Goal: Check status: Check status

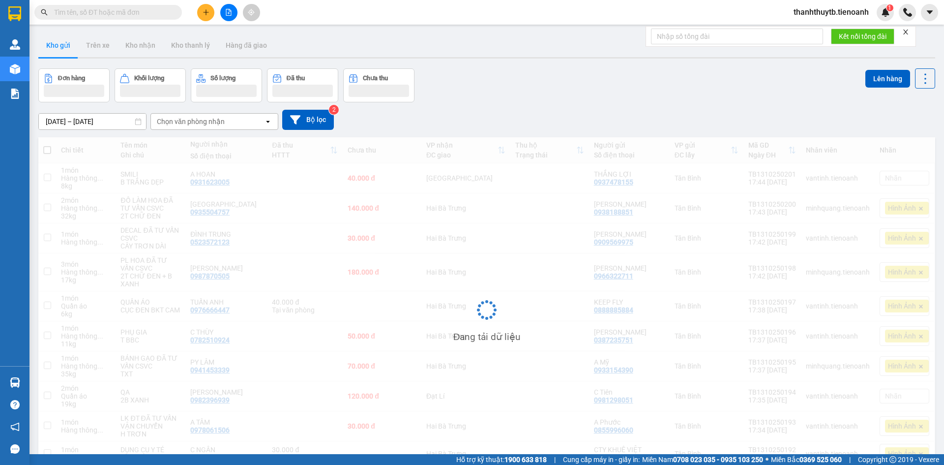
click at [78, 13] on input "text" at bounding box center [112, 12] width 116 height 11
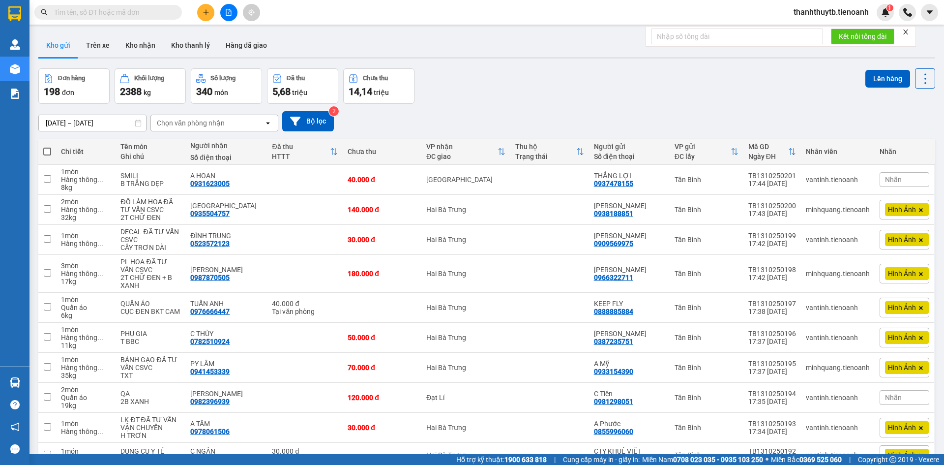
paste input "0938392926"
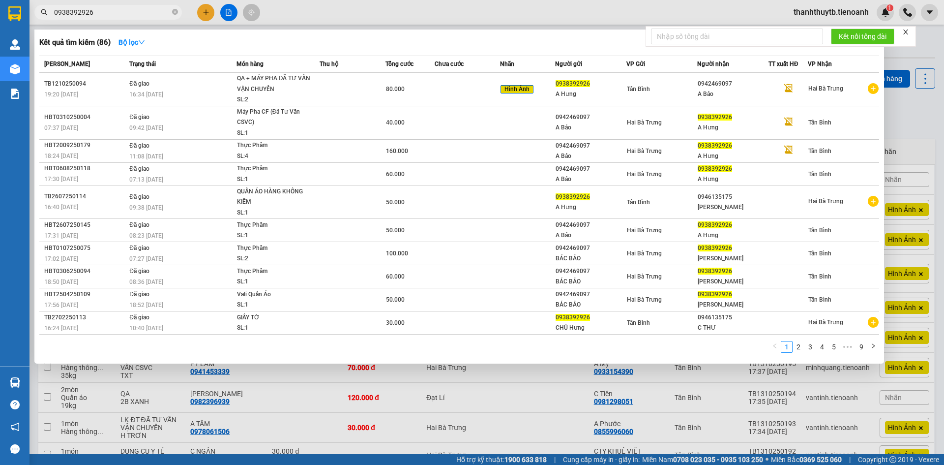
type input "0938392926"
click at [426, 33] on div "Kết quả tìm kiếm ( 86 ) Bộ lọc Mã ĐH Trạng thái Món hàng Thu hộ Tổng cước Chưa …" at bounding box center [458, 196] width 849 height 334
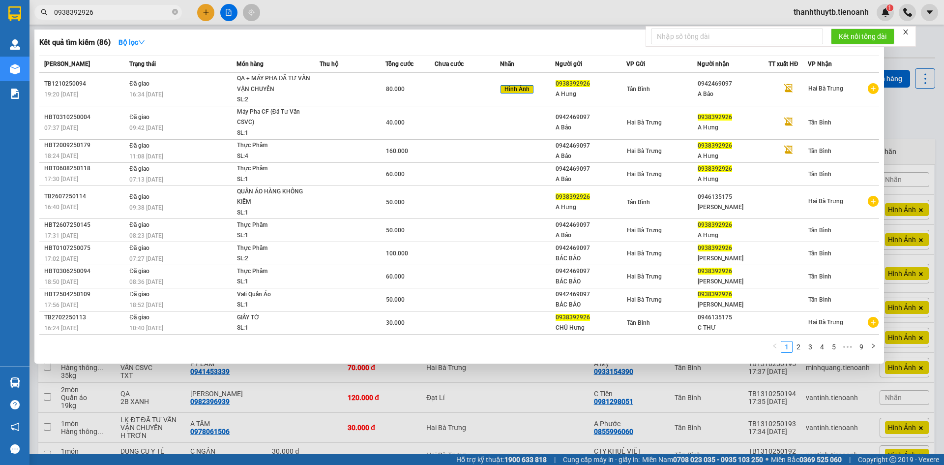
click at [426, 33] on div "Kết quả tìm kiếm ( 86 ) Bộ lọc Mã ĐH Trạng thái Món hàng Thu hộ Tổng cước Chưa …" at bounding box center [458, 196] width 849 height 334
click at [521, 15] on div at bounding box center [472, 232] width 944 height 465
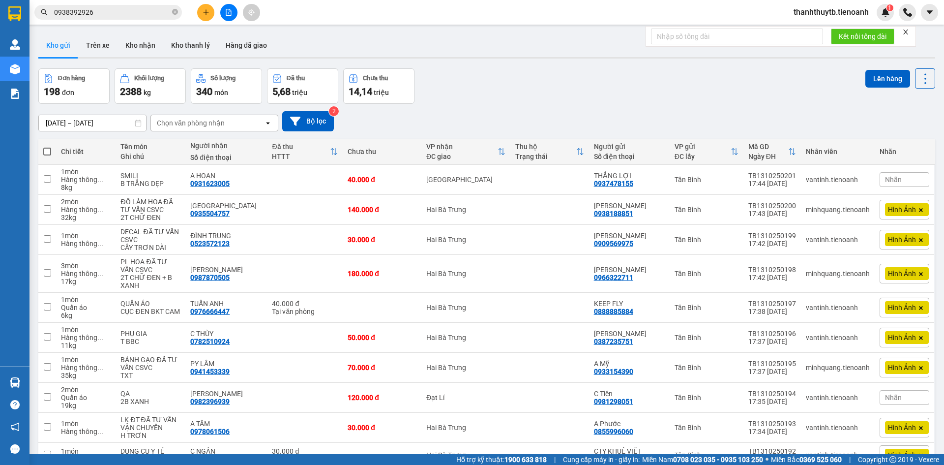
click at [111, 12] on input "0938392926" at bounding box center [112, 12] width 116 height 11
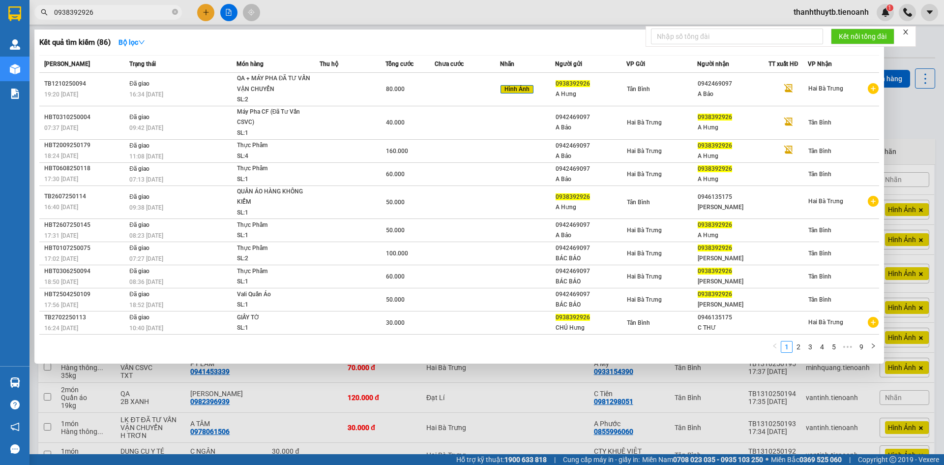
click at [389, 7] on div at bounding box center [472, 232] width 944 height 465
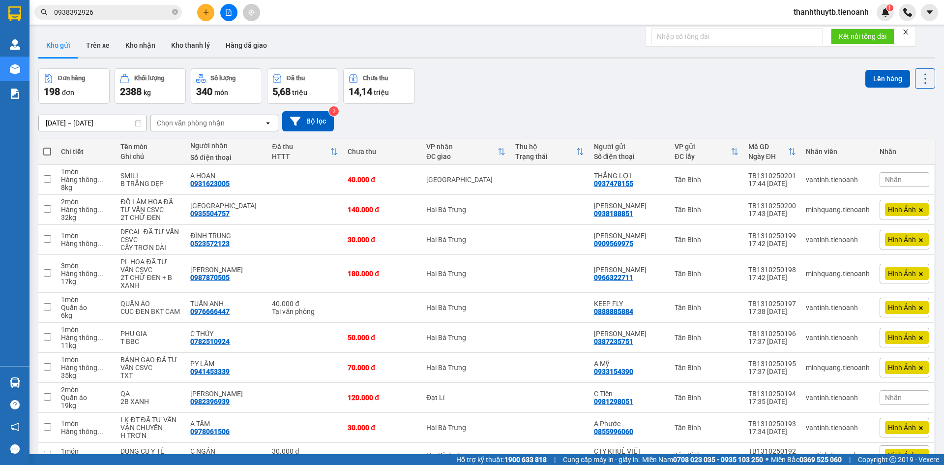
click at [389, 7] on div "Kết quả tìm kiếm ( 86 ) Bộ lọc Mã ĐH Trạng thái Món hàng Thu hộ Tổng cước Chưa …" at bounding box center [472, 12] width 944 height 25
click at [139, 9] on input "0938392926" at bounding box center [112, 12] width 116 height 11
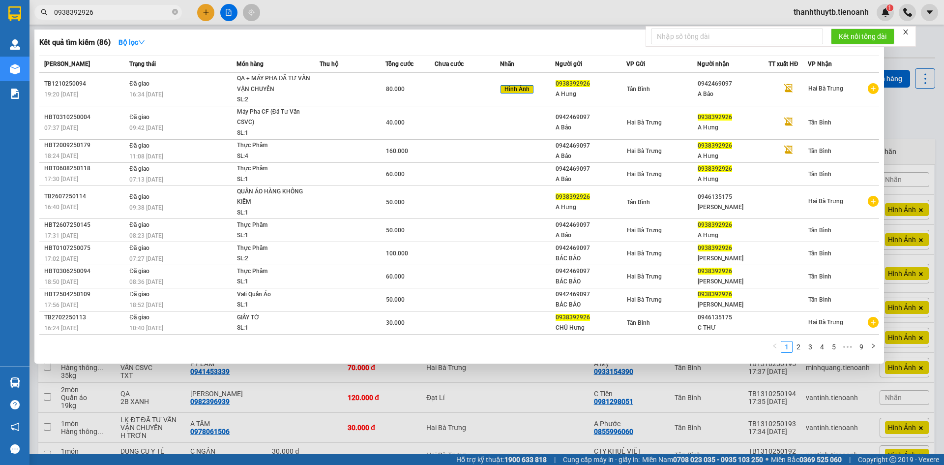
click at [341, 9] on div at bounding box center [472, 232] width 944 height 465
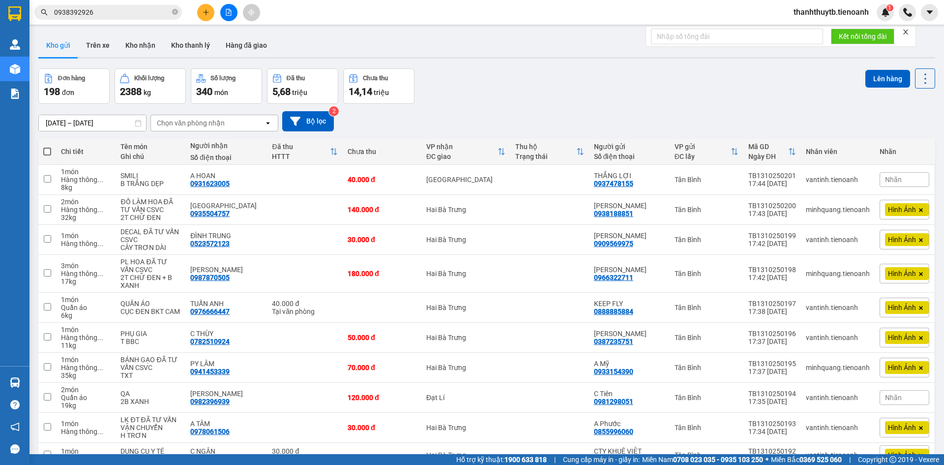
click at [341, 9] on div "Kết quả tìm kiếm ( 86 ) Bộ lọc Mã ĐH Trạng thái Món hàng Thu hộ Tổng cước Chưa …" at bounding box center [472, 12] width 944 height 25
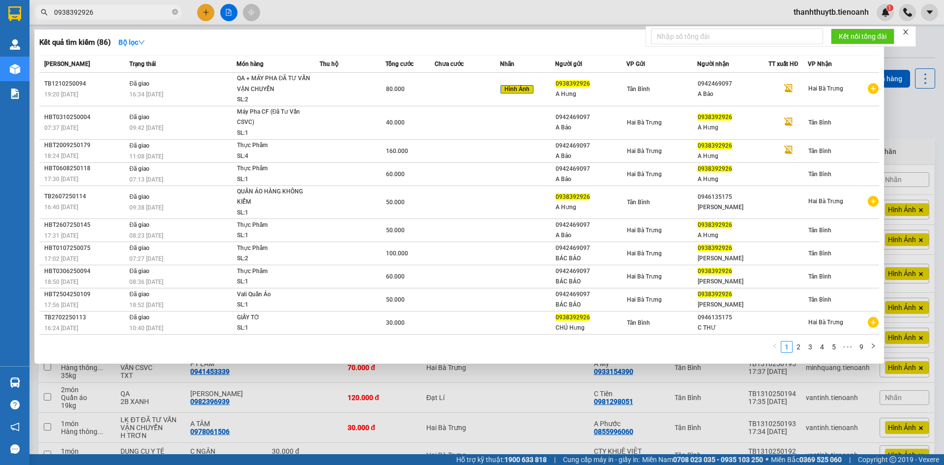
click at [153, 18] on span "0938392926" at bounding box center [107, 12] width 147 height 15
click at [296, 16] on div at bounding box center [472, 232] width 944 height 465
click at [139, 12] on input "0938392926" at bounding box center [112, 12] width 116 height 11
